Goal: Navigation & Orientation: Find specific page/section

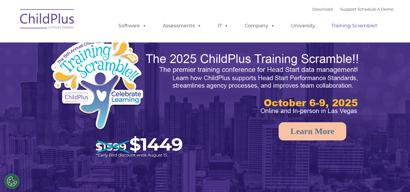
select select "MEDIUM"
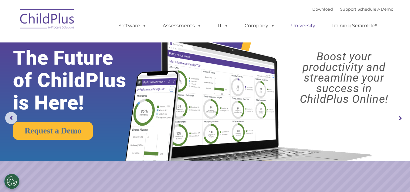
click at [289, 30] on link "University" at bounding box center [303, 26] width 36 height 12
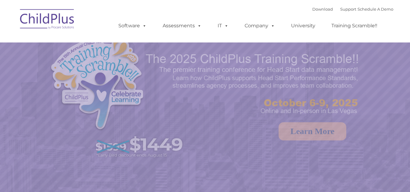
select select "MEDIUM"
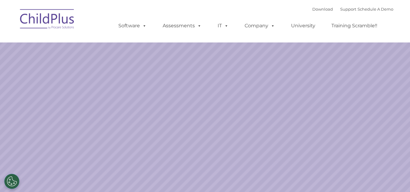
select select "MEDIUM"
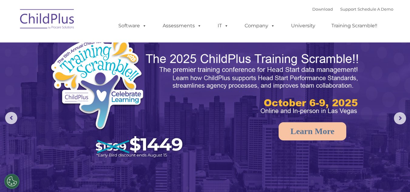
click at [200, 15] on ul "Software ChildPlus: The original and most widely-used Head Start data managemen…" at bounding box center [249, 26] width 287 height 24
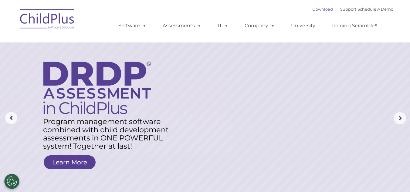
click at [318, 10] on link "Download" at bounding box center [322, 9] width 21 height 5
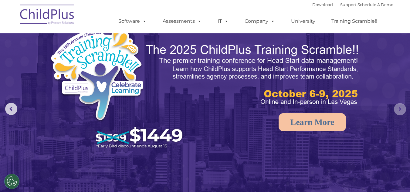
click at [400, 110] on rs-arrow at bounding box center [400, 109] width 12 height 12
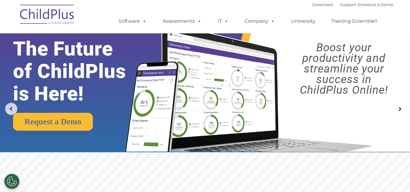
click at [400, 110] on rs-arrow at bounding box center [400, 109] width 12 height 12
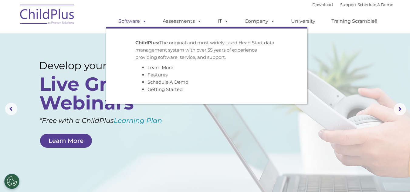
click at [141, 17] on link "Software" at bounding box center [132, 21] width 40 height 12
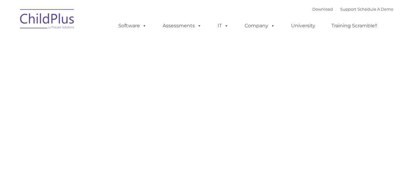
type input ""
